Goal: Check status: Check status

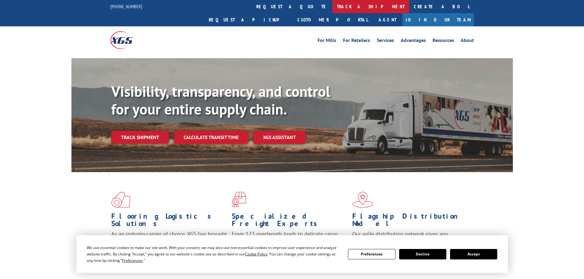
click at [332, 6] on link "track a shipment" at bounding box center [370, 6] width 77 height 13
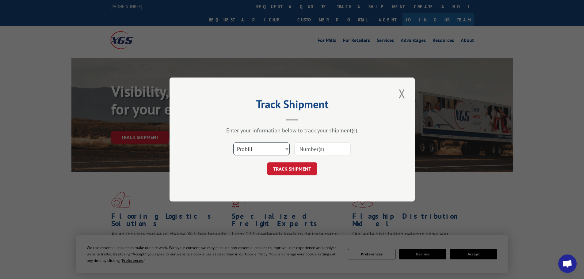
click at [259, 148] on select "Select category... Probill BOL PO" at bounding box center [261, 149] width 56 height 13
select select "bol"
click at [233, 143] on select "Select category... Probill BOL PO" at bounding box center [261, 149] width 56 height 13
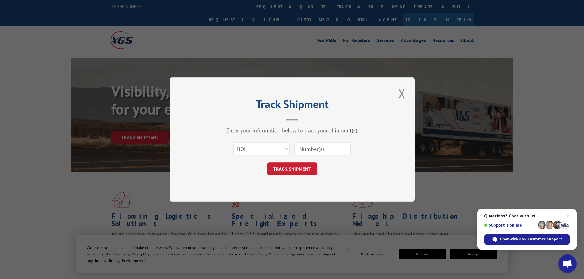
click at [318, 150] on input at bounding box center [322, 149] width 56 height 13
paste input "5963217"
type input "5963217"
click at [301, 168] on button "TRACK SHIPMENT" at bounding box center [292, 168] width 50 height 13
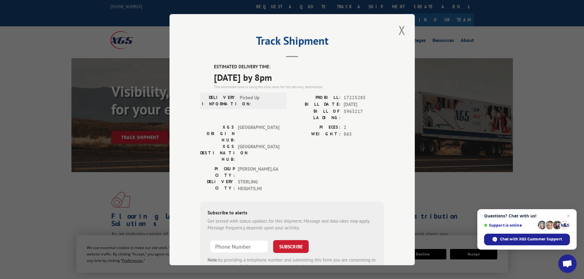
click at [535, 40] on div "Track Shipment ESTIMATED DELIVERY TIME: [DATE] by 8pm The estimated time is usi…" at bounding box center [292, 139] width 584 height 279
click at [398, 31] on button "Close modal" at bounding box center [402, 30] width 10 height 17
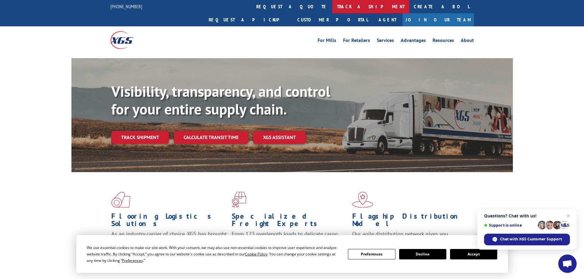
click at [332, 11] on link "track a shipment" at bounding box center [370, 6] width 77 height 13
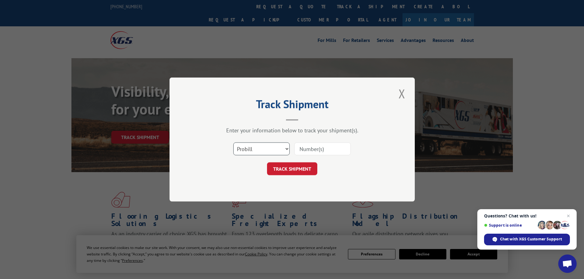
click at [257, 144] on select "Select category... Probill BOL PO" at bounding box center [261, 149] width 56 height 13
click at [529, 106] on div "Track Shipment Enter your information below to track your shipment(s). Select c…" at bounding box center [292, 139] width 584 height 279
click at [402, 97] on button "Close modal" at bounding box center [402, 93] width 10 height 17
